Goal: Book appointment/travel/reservation

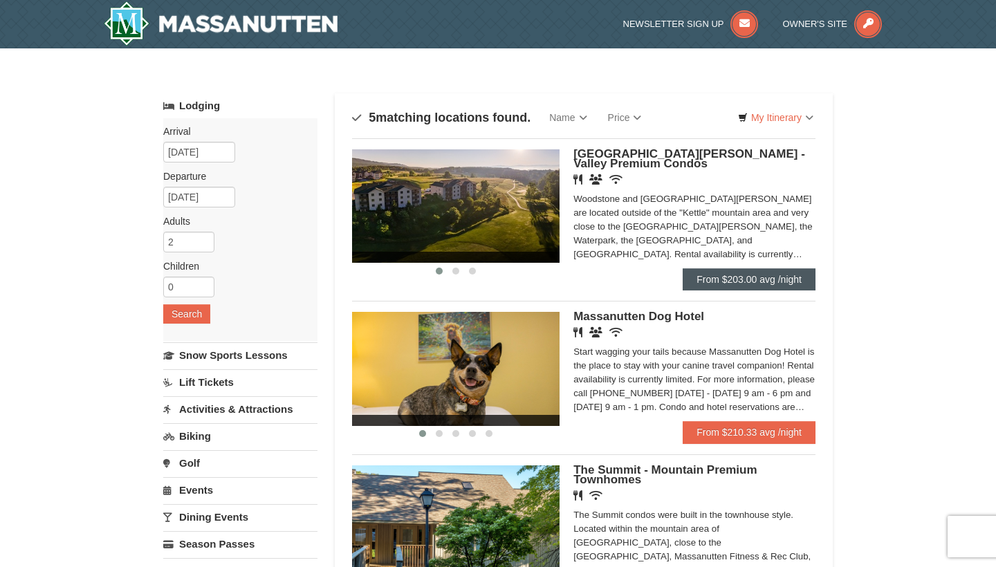
click at [756, 277] on link "From $203.00 avg /night" at bounding box center [748, 279] width 133 height 22
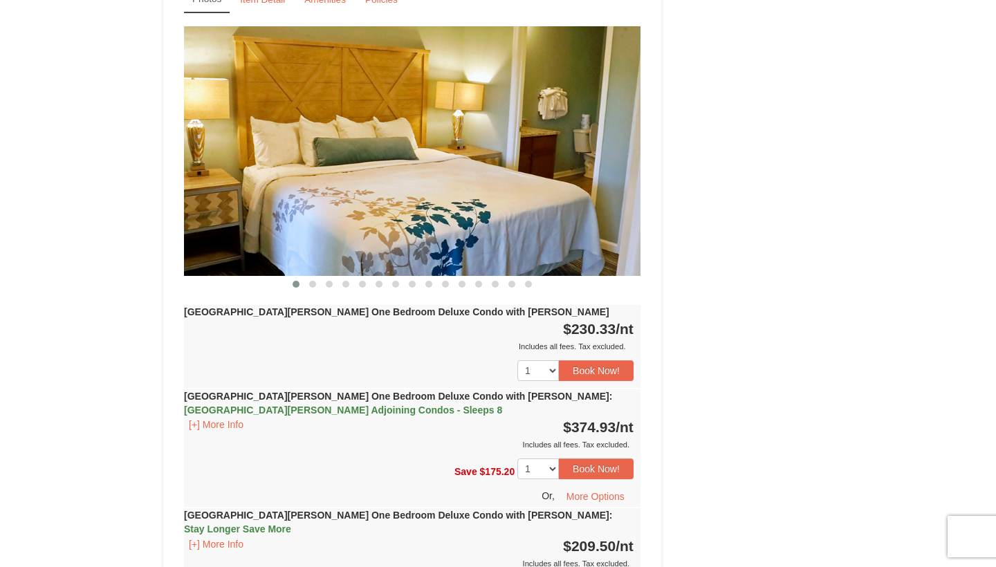
scroll to position [1244, 0]
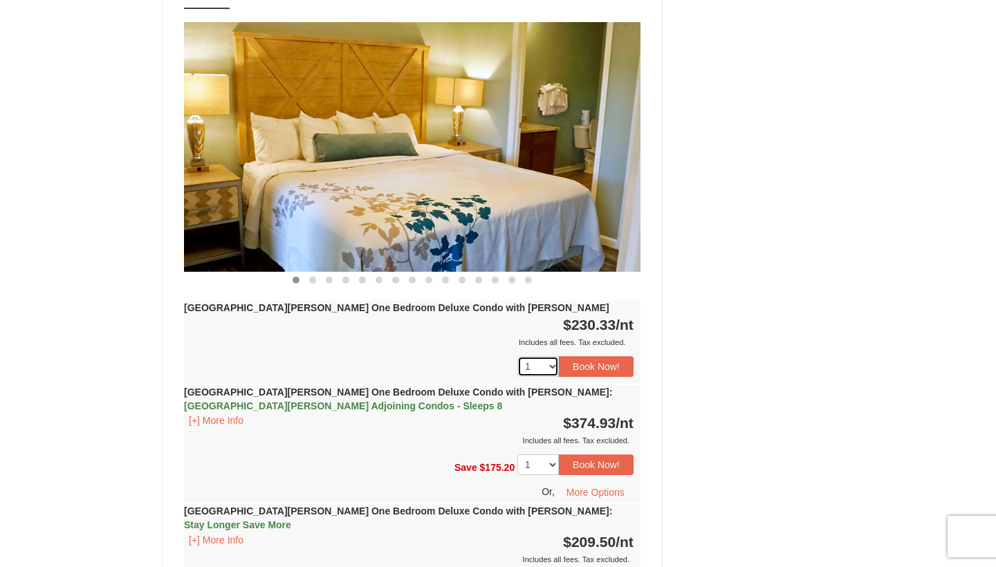
select select "4"
click at [441, 335] on div "Includes all fees. Tax excluded." at bounding box center [408, 342] width 449 height 14
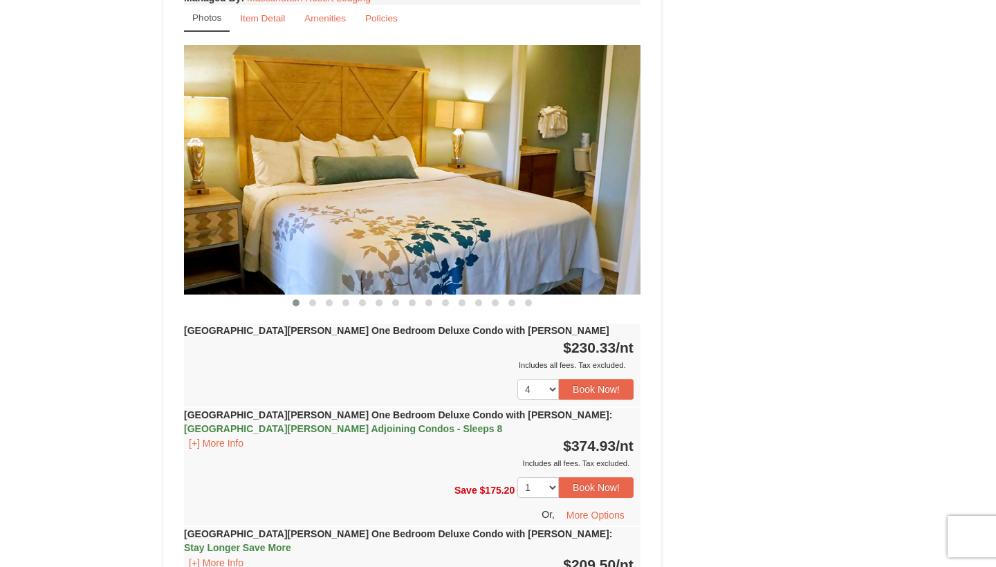
scroll to position [1225, 0]
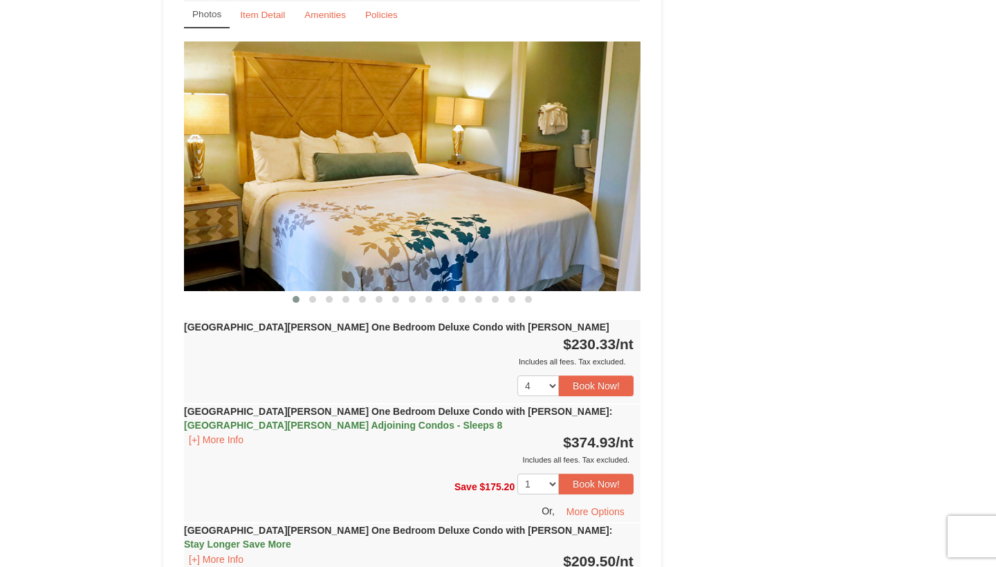
click at [488, 406] on div "Woodstone Meadows One Bedroom Deluxe Condo with Jacuzzi : Casa de Campo Adjoini…" at bounding box center [412, 435] width 456 height 62
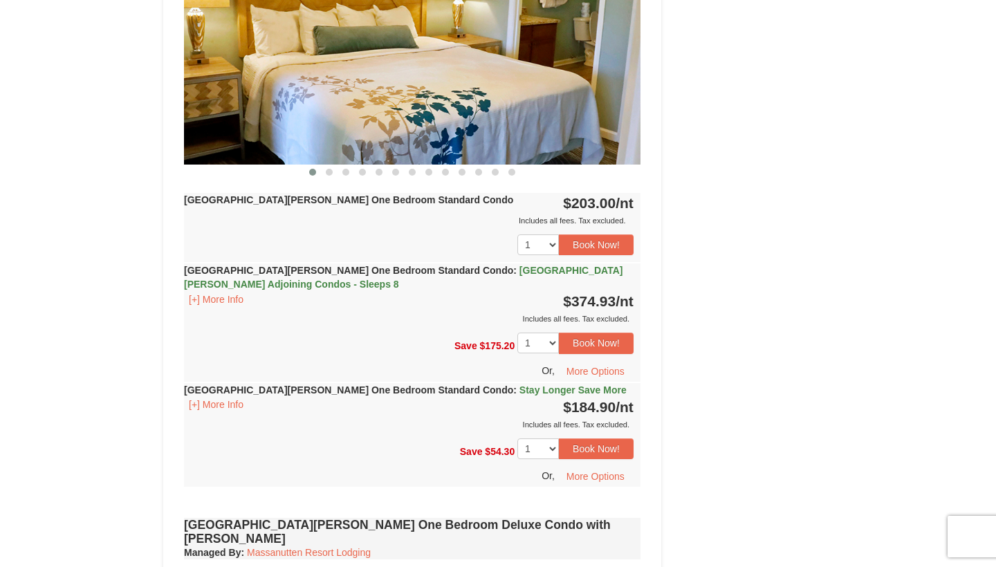
scroll to position [668, 0]
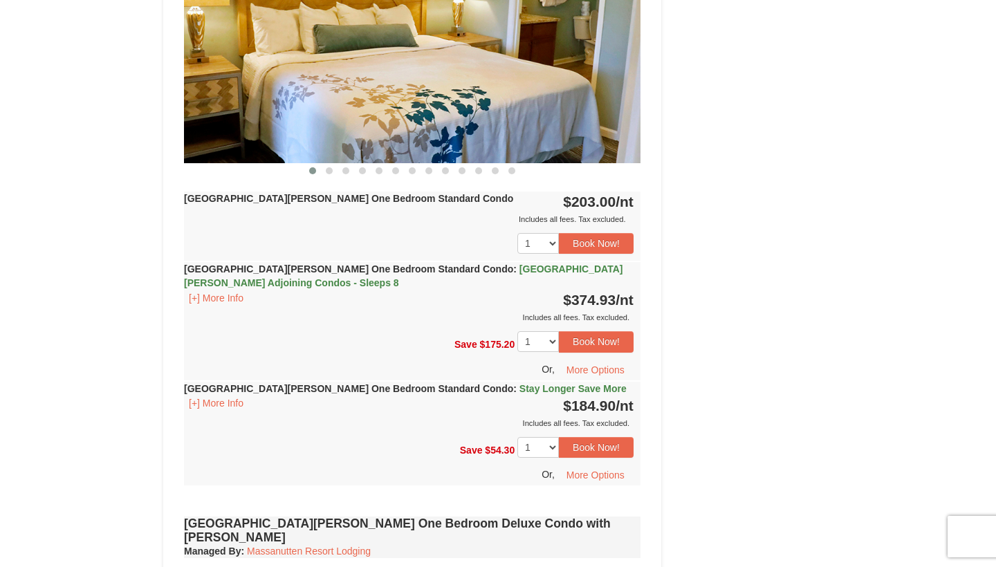
click at [331, 292] on div "Woodstone Meadows One Bedroom Standard Condo : Casa de Campo Adjoining Condos -…" at bounding box center [412, 293] width 456 height 62
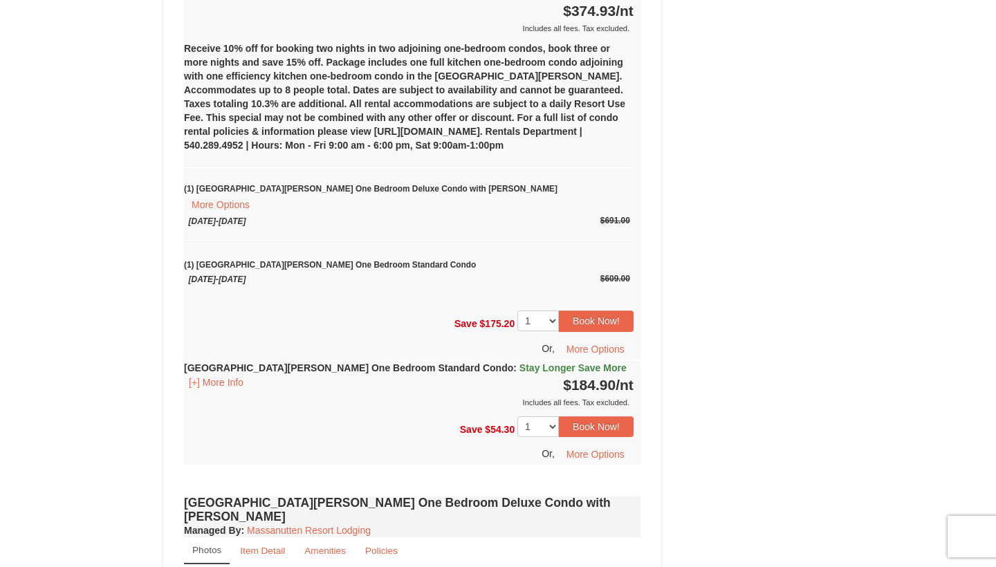
scroll to position [961, 0]
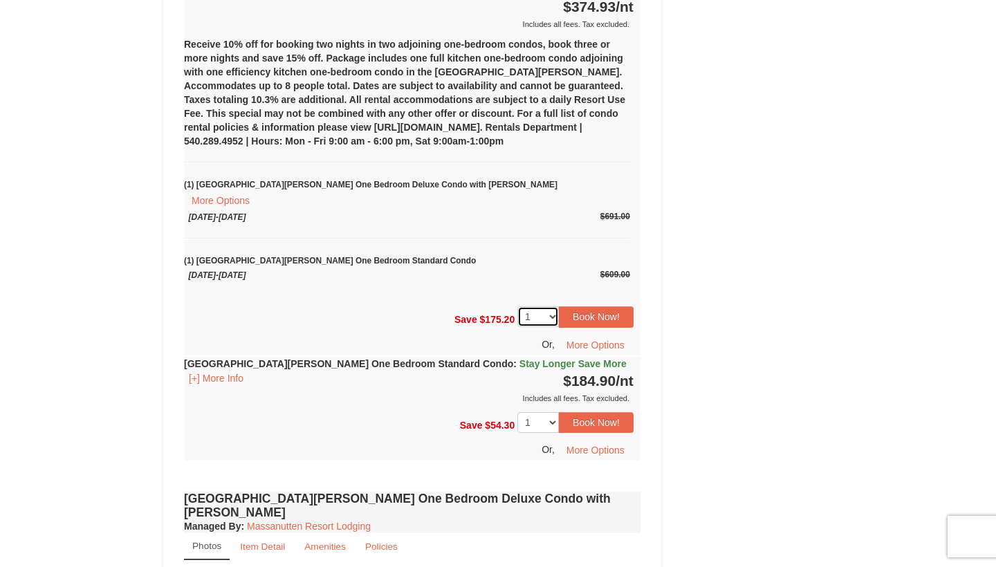
select select "4"
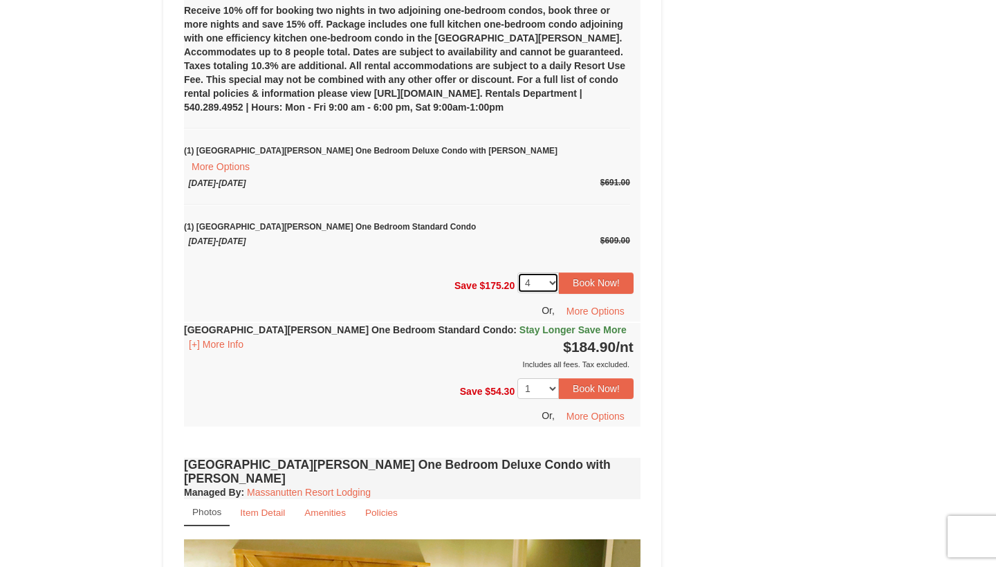
scroll to position [982, 0]
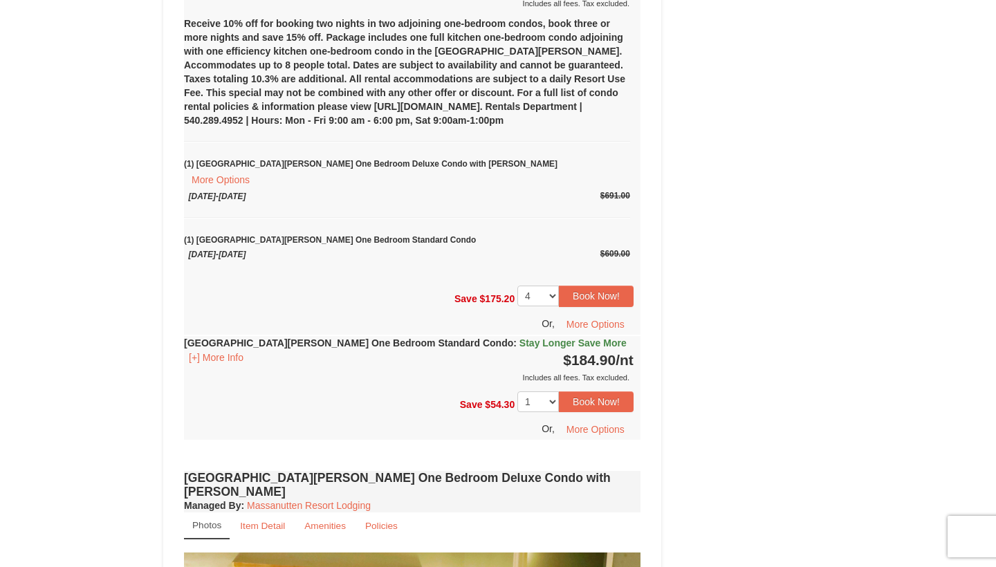
click at [469, 193] on div "Receive 10% off for booking two nights in two adjoining one-bedroom condos, boo…" at bounding box center [412, 144] width 456 height 268
click at [257, 171] on button "More Options" at bounding box center [220, 180] width 73 height 18
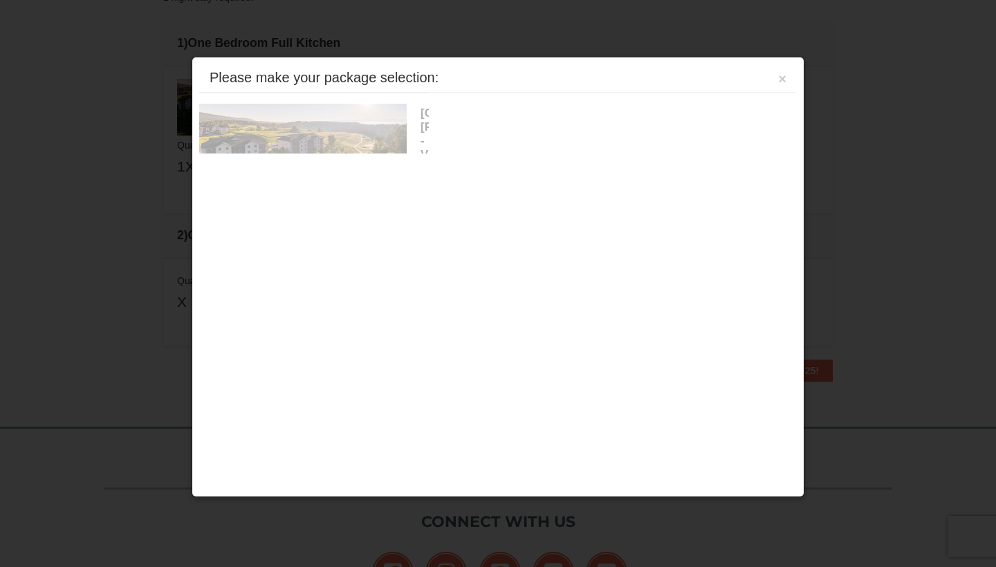
scroll to position [436, 0]
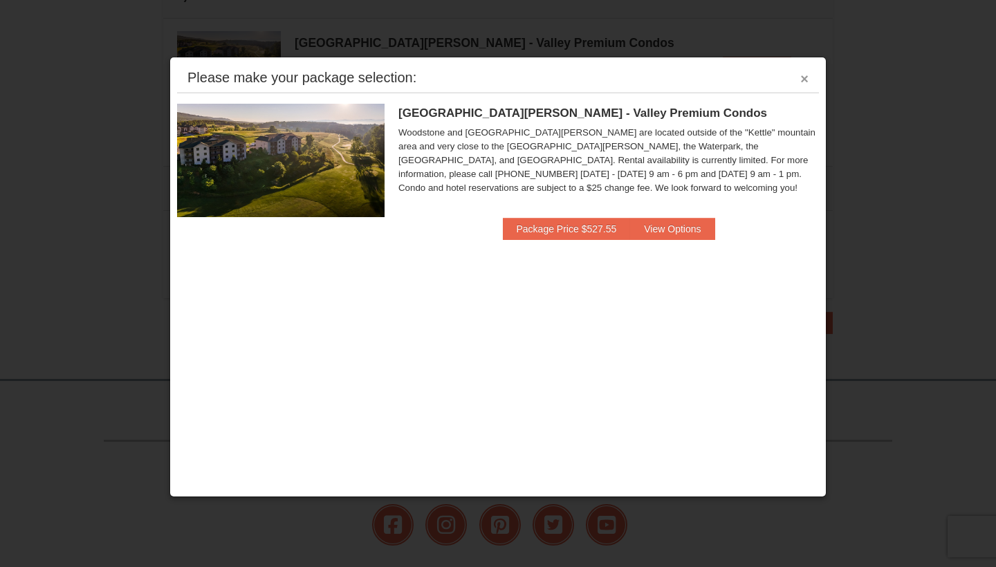
click at [803, 81] on button "×" at bounding box center [804, 79] width 8 height 14
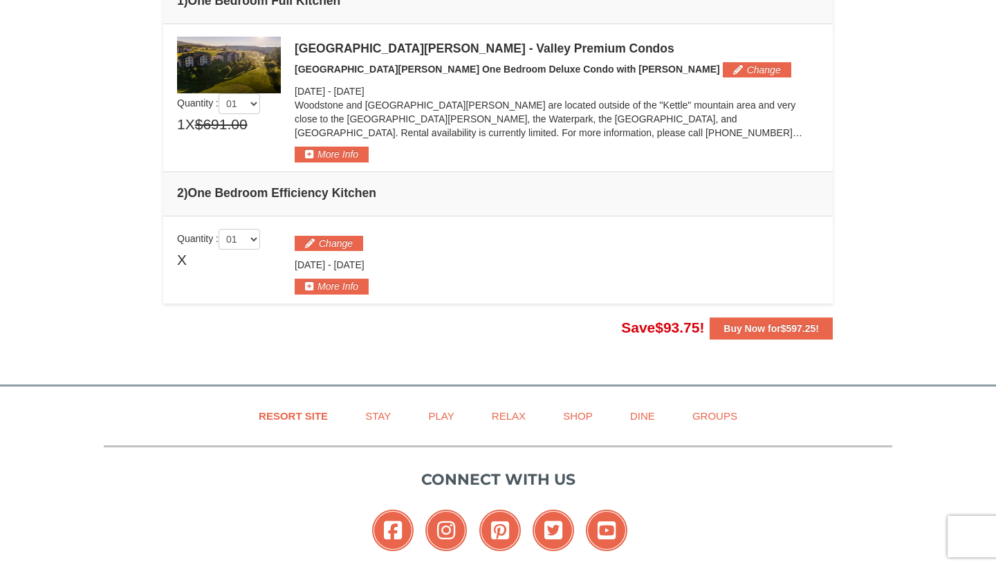
scroll to position [448, 0]
